Goal: Information Seeking & Learning: Check status

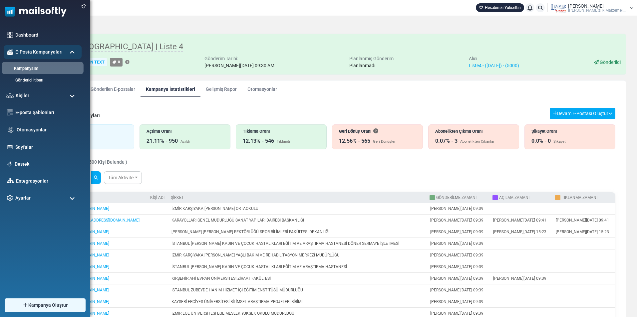
click at [31, 68] on link "Kampanyalar" at bounding box center [42, 69] width 80 height 6
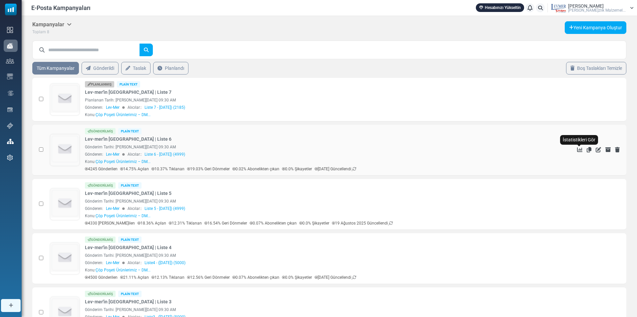
click at [579, 148] on icon "İstatistikleri Gör" at bounding box center [579, 149] width 5 height 5
click at [579, 258] on icon "İstatistikleri Gör" at bounding box center [579, 258] width 5 height 5
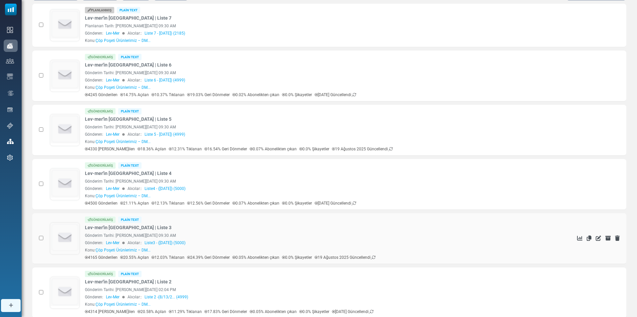
scroll to position [86, 0]
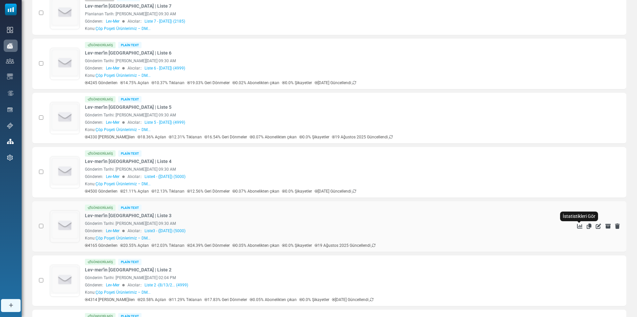
click at [578, 226] on icon "İstatistikleri Gör" at bounding box center [579, 226] width 5 height 5
click at [579, 281] on icon "İstatistikleri Gör" at bounding box center [579, 280] width 5 height 5
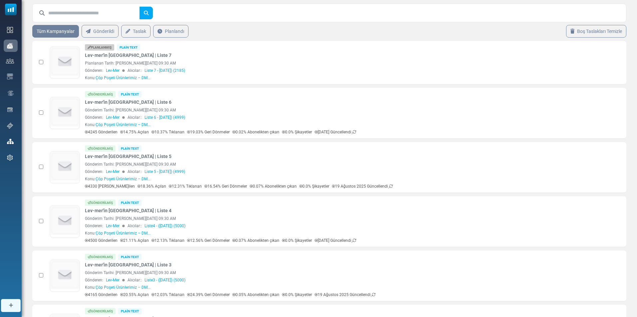
scroll to position [0, 0]
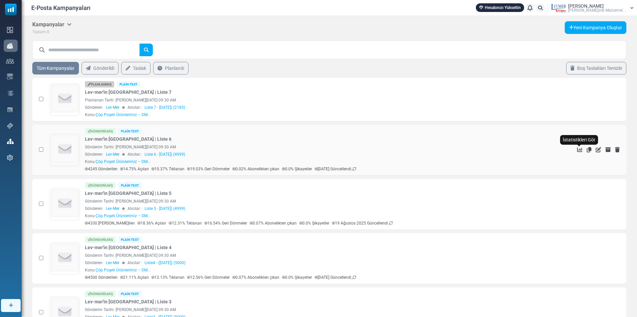
click at [581, 149] on icon "İstatistikleri Gör" at bounding box center [579, 149] width 5 height 5
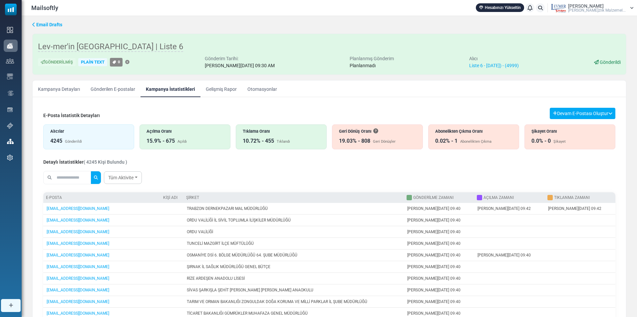
click at [470, 136] on div "Abonelikten Çıkma Oranı 0.02% - 1 Abonelikten Çıkma" at bounding box center [473, 136] width 91 height 25
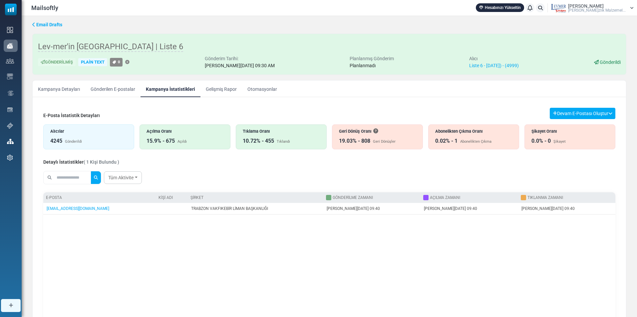
click at [170, 137] on div "15.9% - 675" at bounding box center [160, 141] width 28 height 8
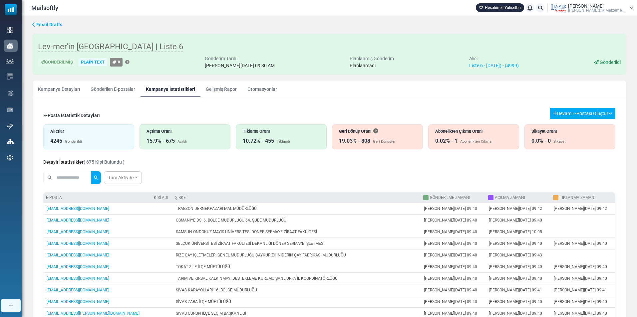
click at [201, 141] on div "15.9% - 675 Açıldı" at bounding box center [184, 141] width 77 height 8
click at [75, 135] on div "Alıcılar 4245 Gönderildi" at bounding box center [88, 136] width 91 height 25
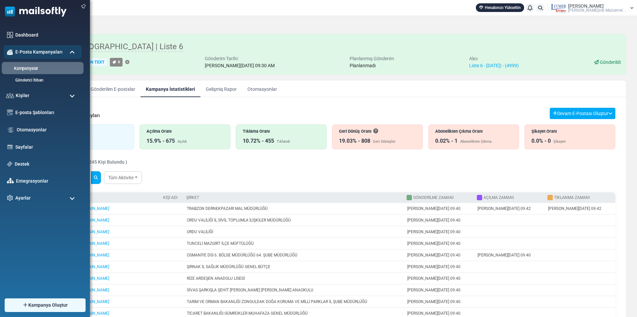
click at [40, 69] on link "Kampanyalar" at bounding box center [42, 69] width 80 height 6
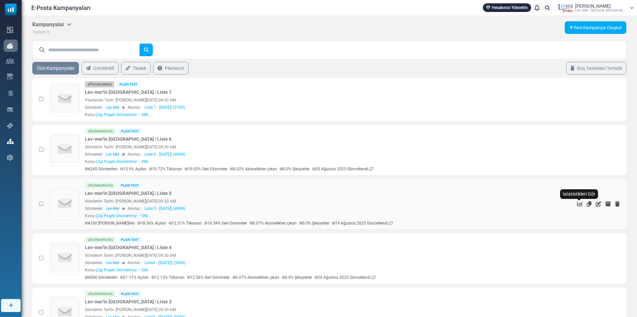
click at [577, 204] on icon "İstatistikleri Gör" at bounding box center [579, 203] width 5 height 5
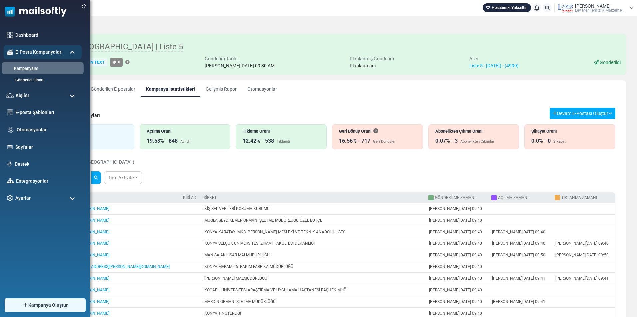
click at [30, 67] on link "Kampanyalar" at bounding box center [42, 69] width 80 height 6
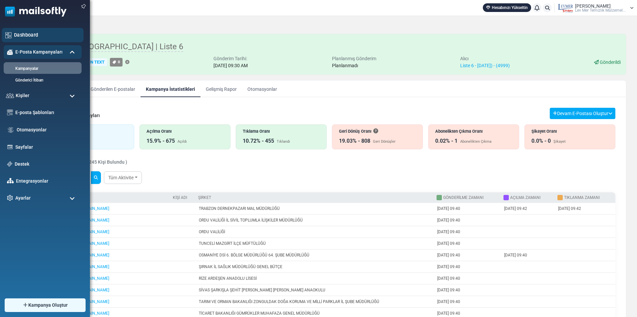
click at [32, 37] on link "Dashboard" at bounding box center [47, 34] width 66 height 7
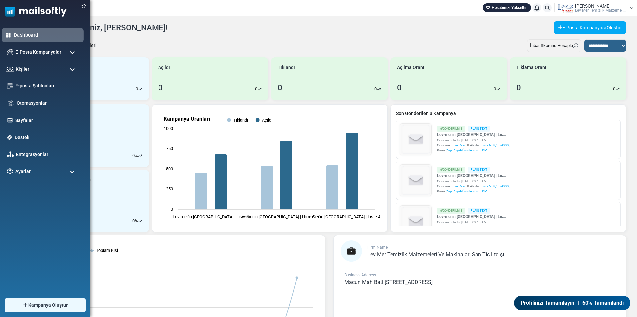
click at [17, 35] on link "Dashboard" at bounding box center [47, 34] width 66 height 7
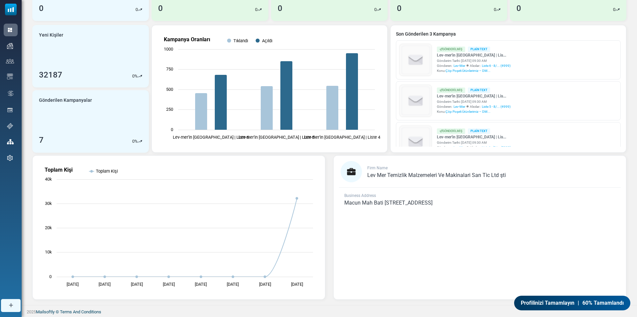
scroll to position [23, 0]
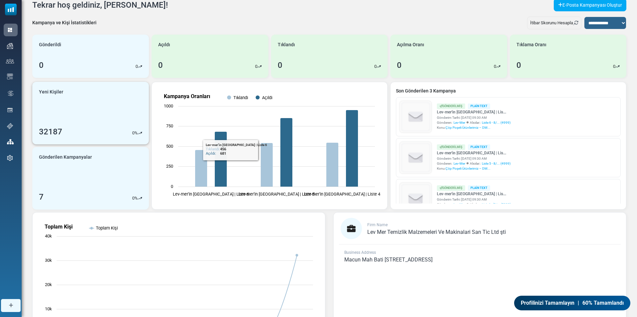
click at [85, 116] on link "Yeni Kişiler 32187 0 %" at bounding box center [90, 113] width 117 height 63
